Goal: Task Accomplishment & Management: Complete application form

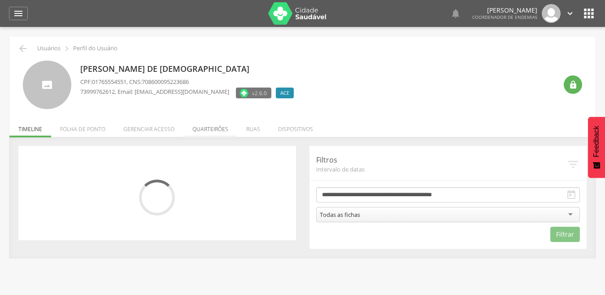
click at [208, 132] on li "Quarteirões" at bounding box center [211, 126] width 54 height 21
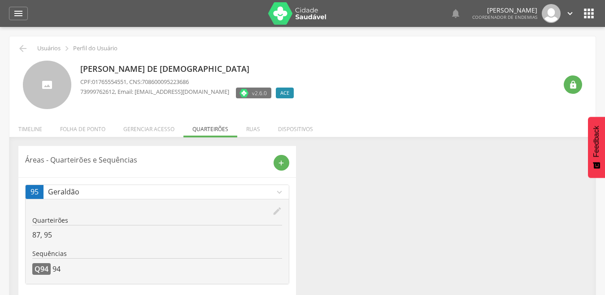
click at [208, 132] on ul "Início Produtividade Timeline Folha de ponto Remapeamento Gerenciar acesso Quar…" at bounding box center [302, 129] width 586 height 8
click at [283, 160] on icon "add" at bounding box center [281, 163] width 8 height 8
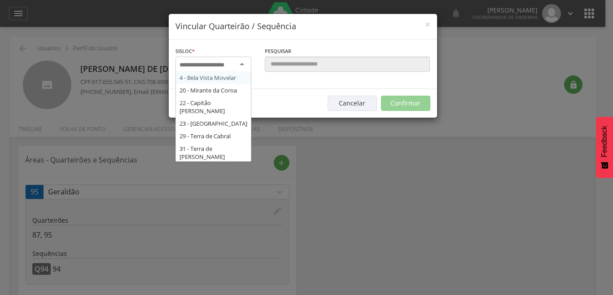
click at [240, 60] on div at bounding box center [213, 65] width 76 height 16
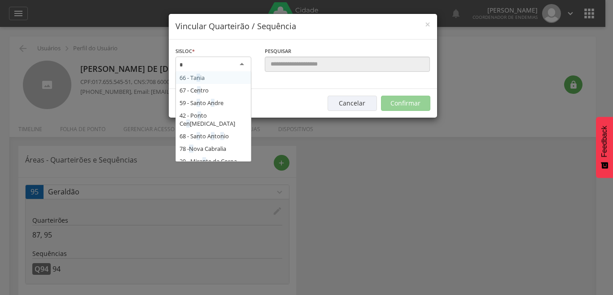
type input "**"
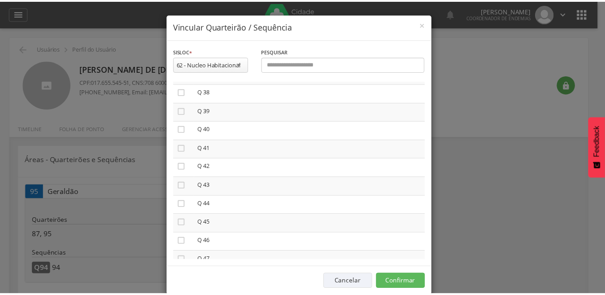
scroll to position [686, 0]
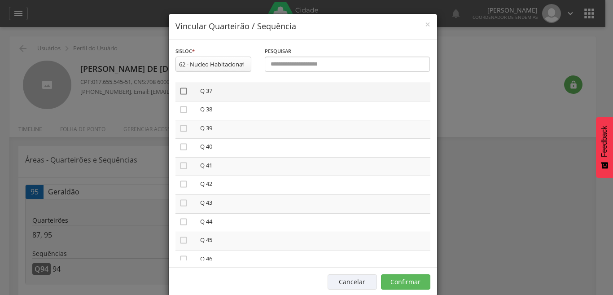
click at [179, 90] on icon "" at bounding box center [183, 91] width 9 height 9
click at [408, 284] on button "Confirmar" at bounding box center [405, 281] width 49 height 15
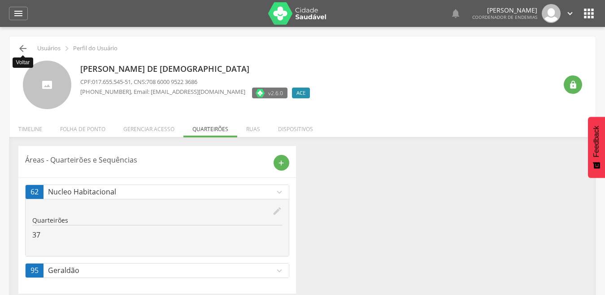
click at [20, 44] on icon "" at bounding box center [22, 48] width 11 height 11
